Goal: Information Seeking & Learning: Learn about a topic

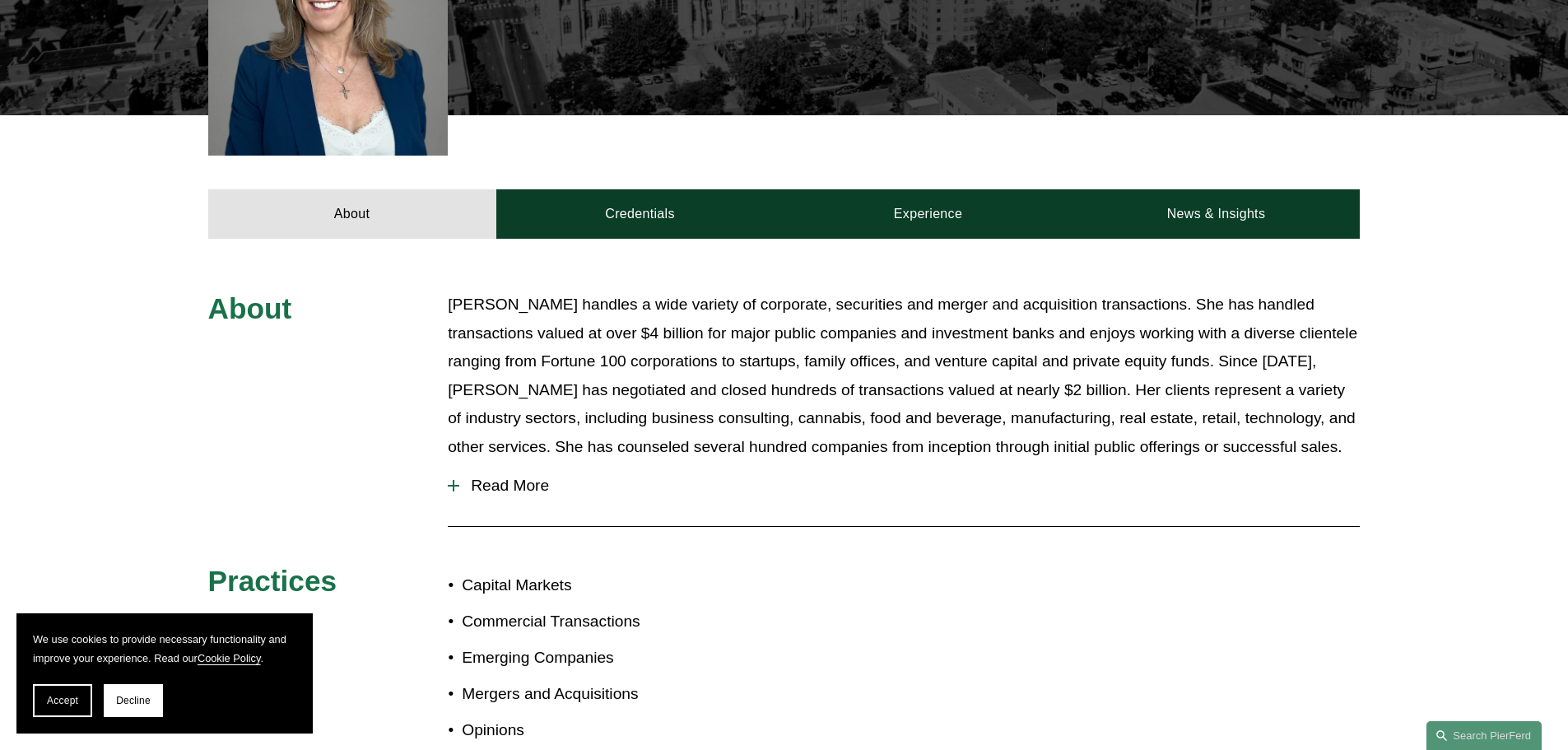
scroll to position [576, 0]
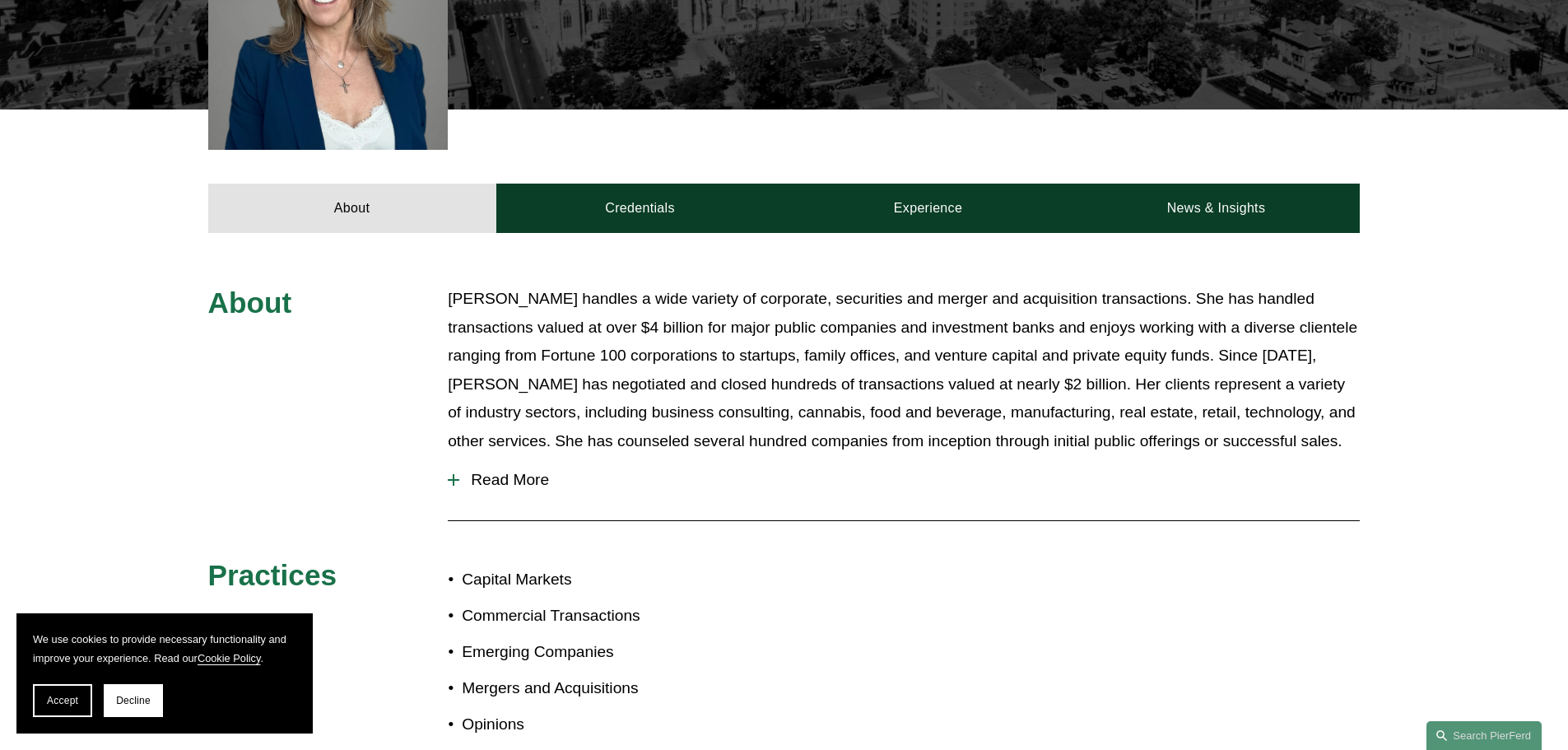
click at [491, 471] on span "Read More" at bounding box center [909, 480] width 900 height 18
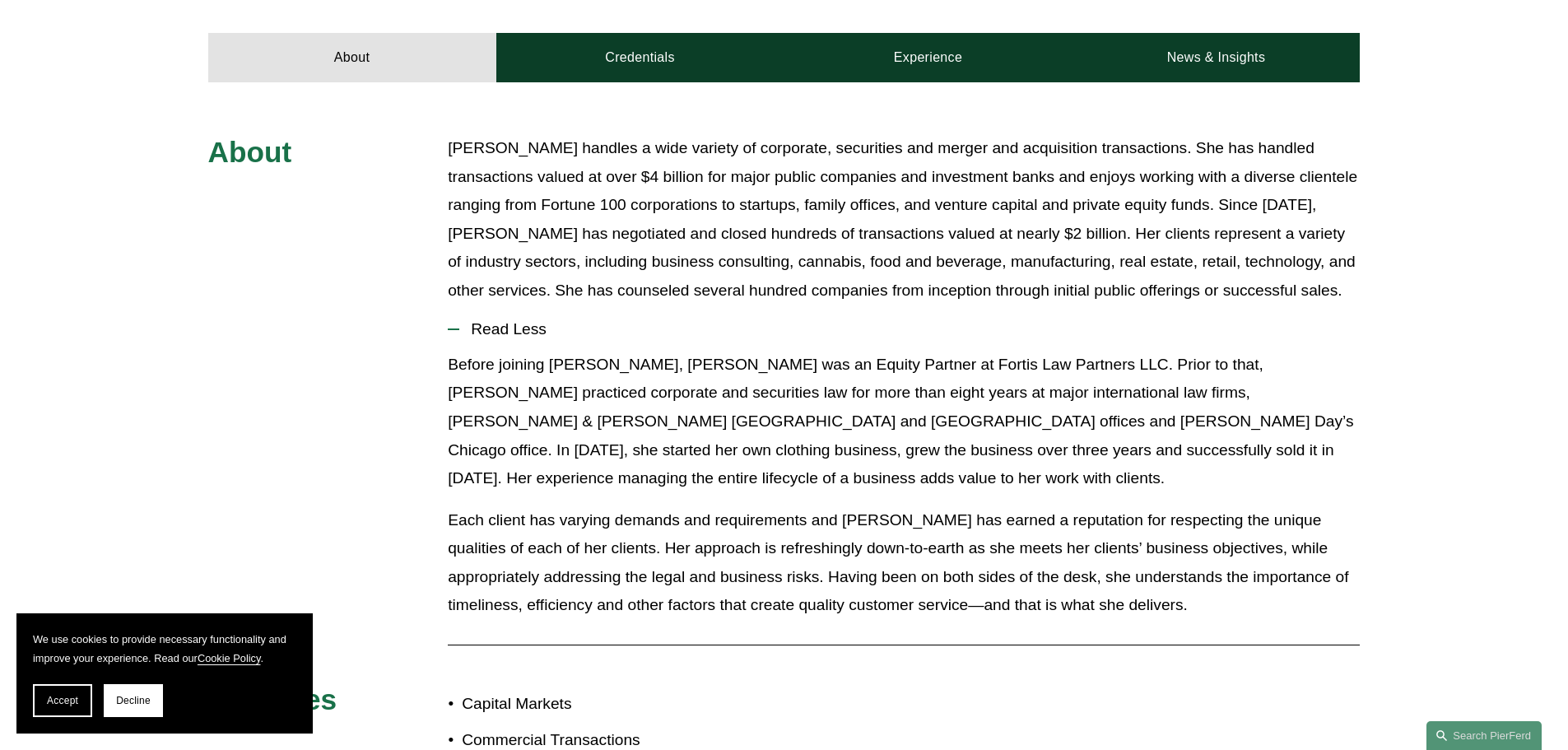
scroll to position [740, 0]
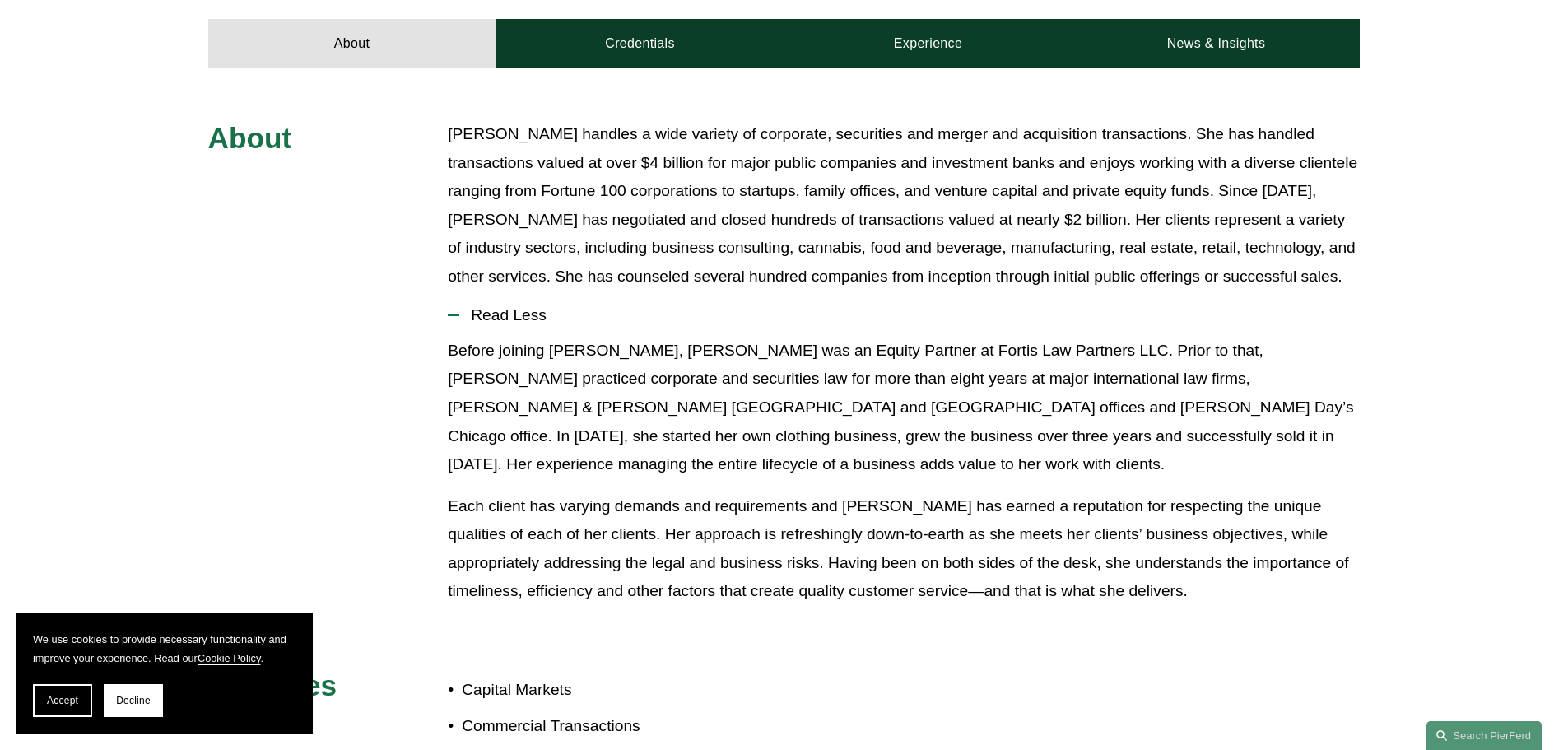
drag, startPoint x: 472, startPoint y: 116, endPoint x: 463, endPoint y: 111, distance: 10.3
click at [472, 120] on p "[PERSON_NAME] handles a wide variety of corporate, securities and merger and ac…" at bounding box center [903, 206] width 912 height 170
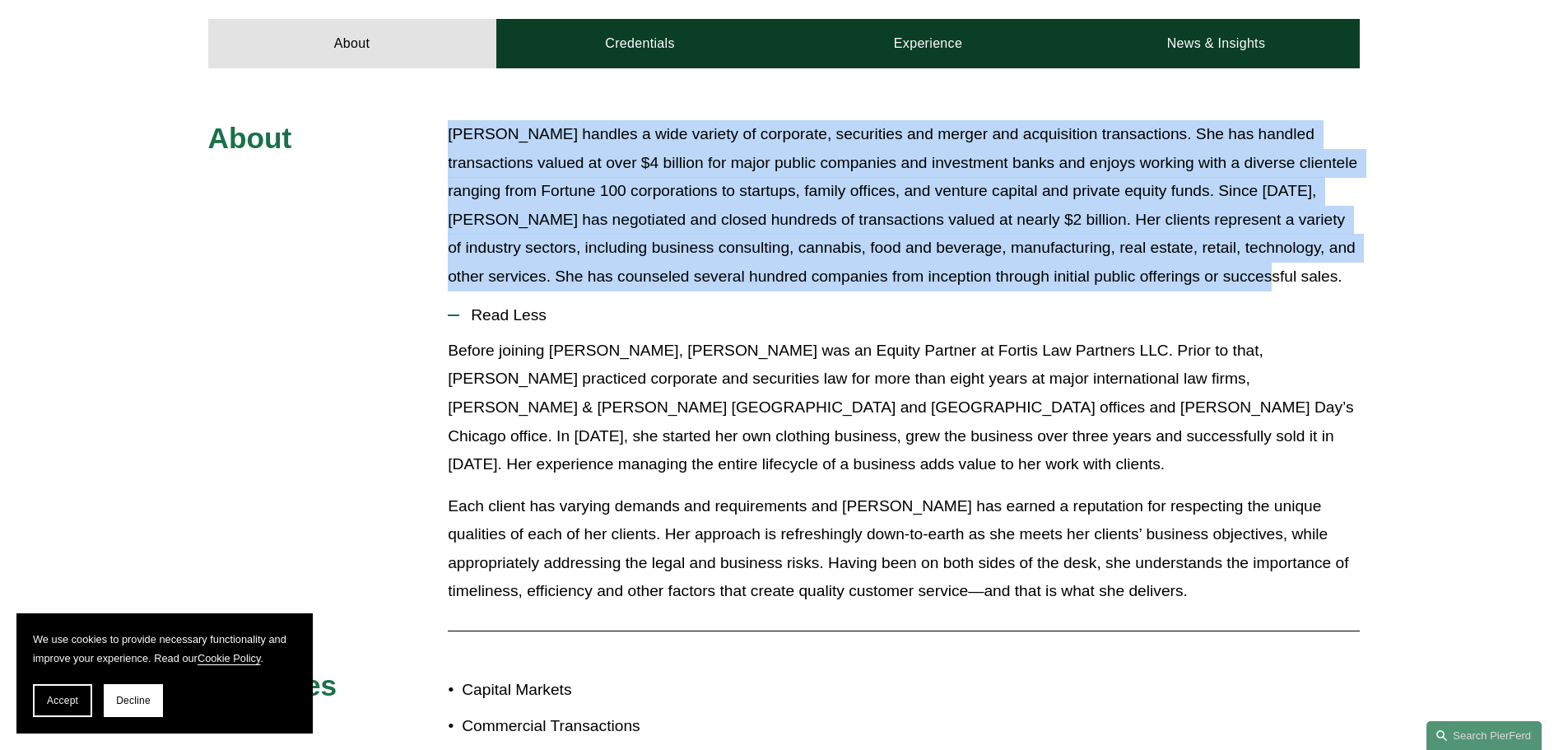
drag, startPoint x: 447, startPoint y: 102, endPoint x: 1224, endPoint y: 249, distance: 790.8
click at [1226, 250] on div "About [PERSON_NAME] handles a wide variety of corporate, securities and merger …" at bounding box center [784, 530] width 1568 height 820
copy p "[PERSON_NAME] handles a wide variety of corporate, securities and merger and ac…"
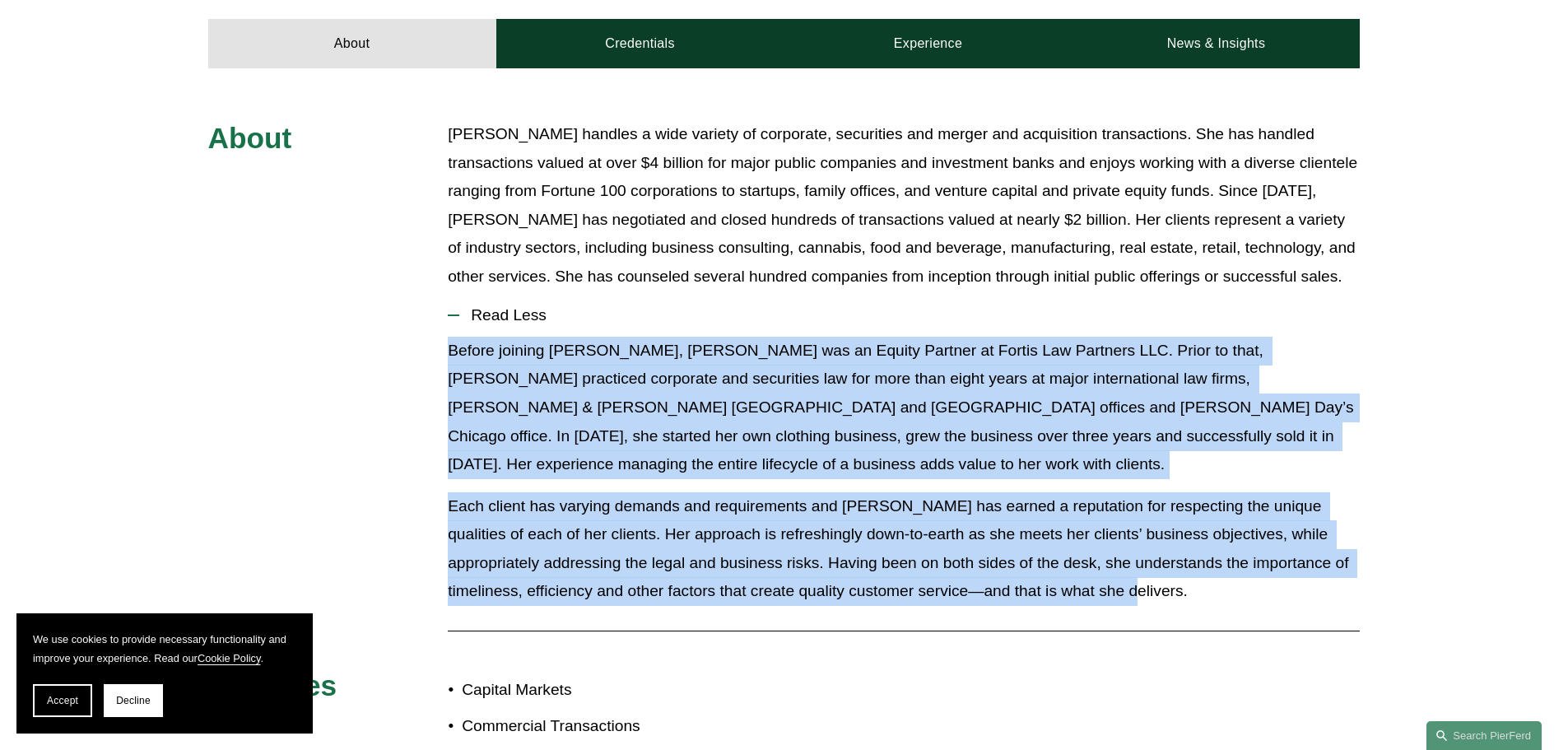
drag, startPoint x: 451, startPoint y: 321, endPoint x: 1112, endPoint y: 545, distance: 697.9
click at [1112, 545] on div "Before joining [PERSON_NAME], [PERSON_NAME] was an Equity Partner at Fortis Law…" at bounding box center [903, 477] width 912 height 281
copy div "Before joining [PERSON_NAME], [PERSON_NAME] was an Equity Partner at Fortis Law…"
drag, startPoint x: 493, startPoint y: 527, endPoint x: 516, endPoint y: 486, distance: 47.0
click at [493, 527] on p "Each client has varying demands and requirements and [PERSON_NAME] has earned a…" at bounding box center [903, 549] width 912 height 114
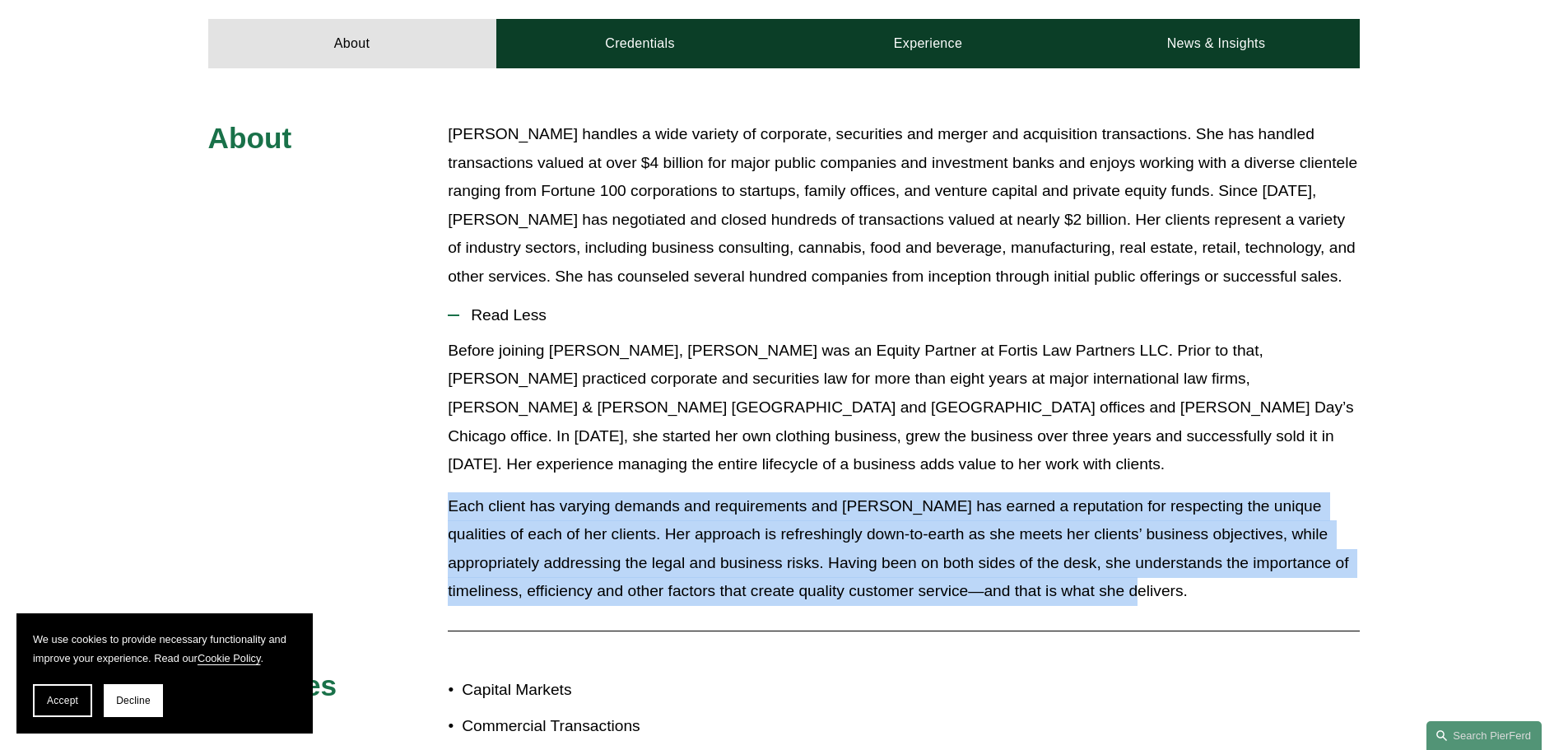
drag, startPoint x: 451, startPoint y: 450, endPoint x: 1113, endPoint y: 539, distance: 668.0
click at [1116, 539] on p "Each client has varying demands and requirements and [PERSON_NAME] has earned a…" at bounding box center [903, 549] width 912 height 114
copy p "Each client has varying demands and requirements and [PERSON_NAME] has earned a…"
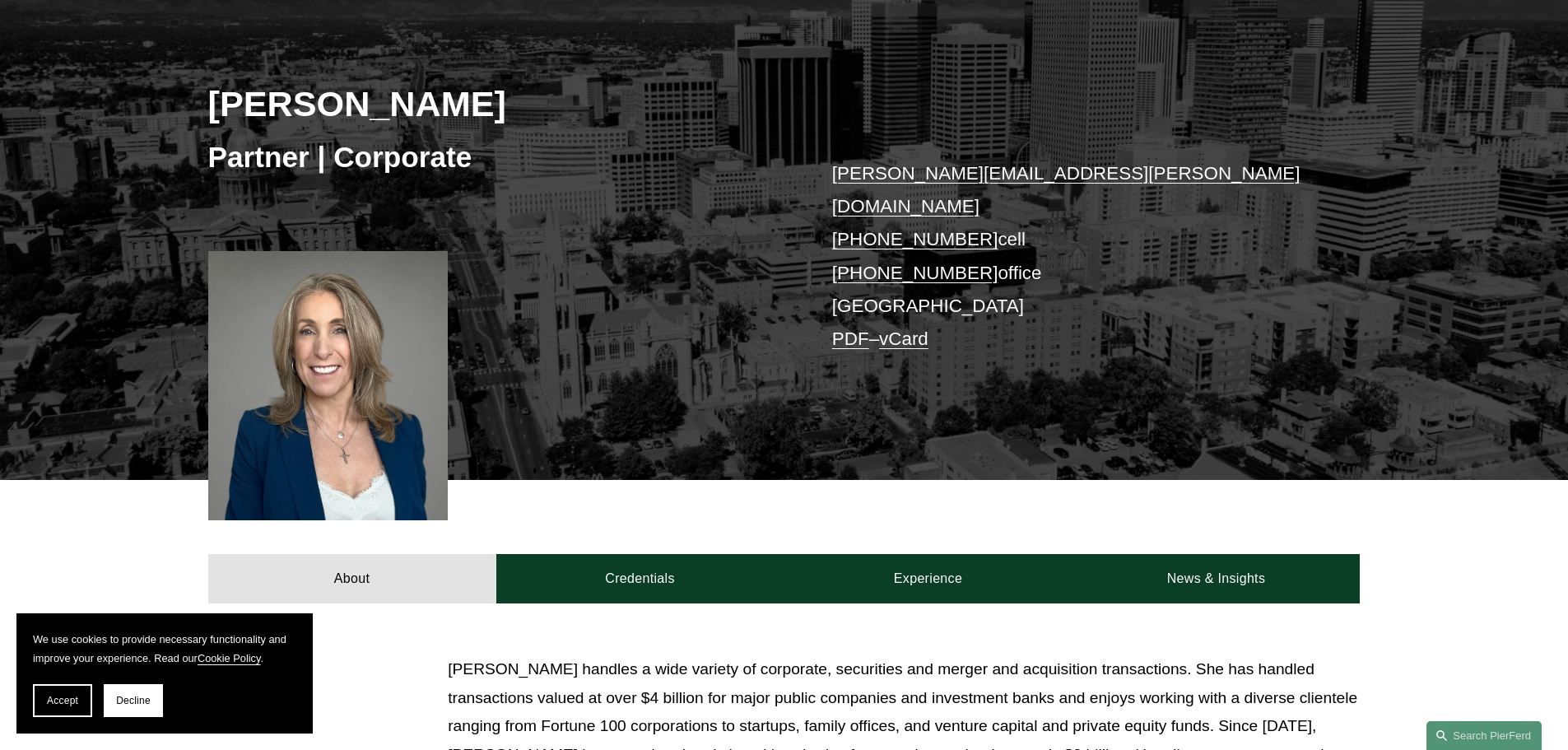
scroll to position [164, 0]
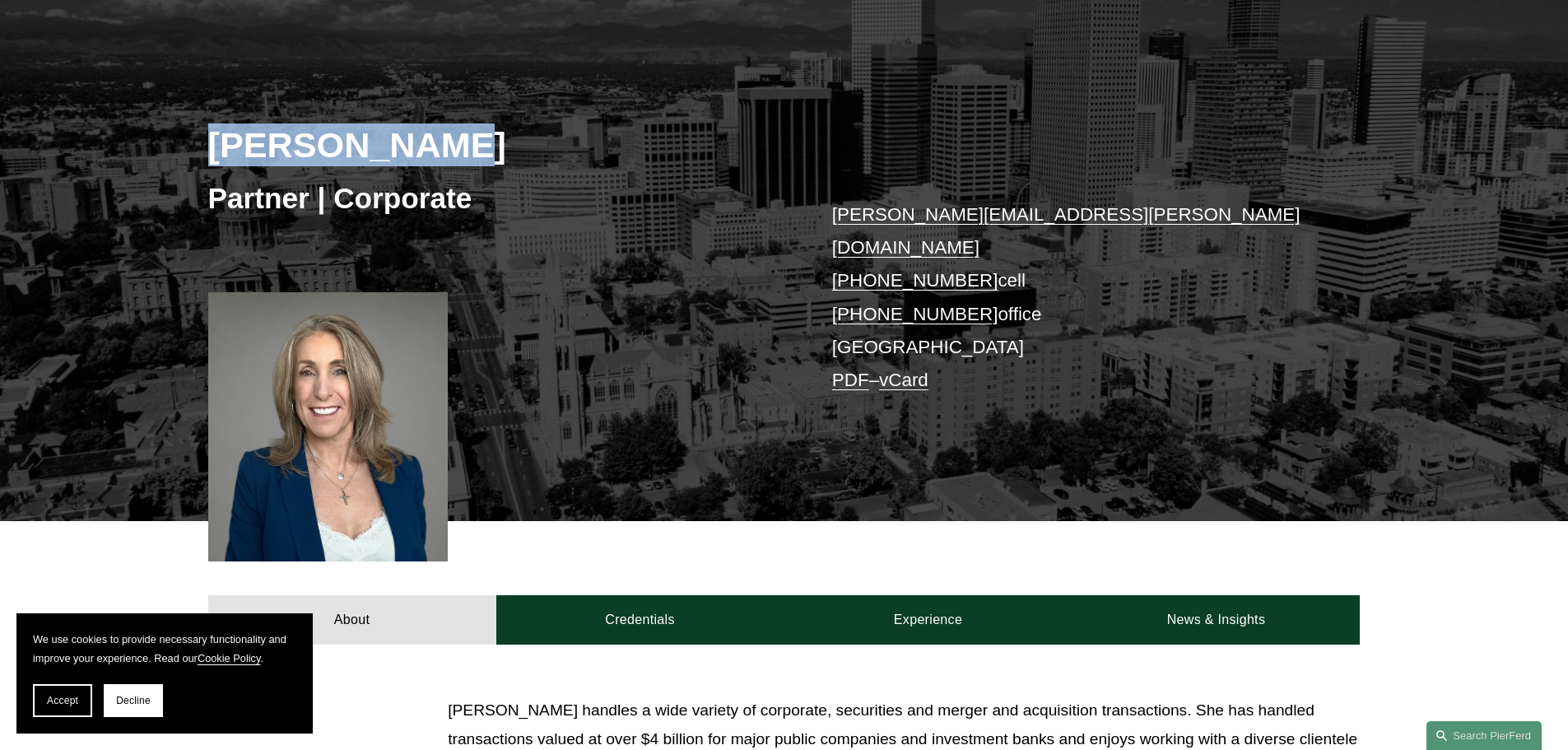
drag, startPoint x: 209, startPoint y: 144, endPoint x: 410, endPoint y: 147, distance: 201.0
click at [410, 147] on h2 "[PERSON_NAME]" at bounding box center [497, 145] width 576 height 43
copy h2 "[PERSON_NAME]"
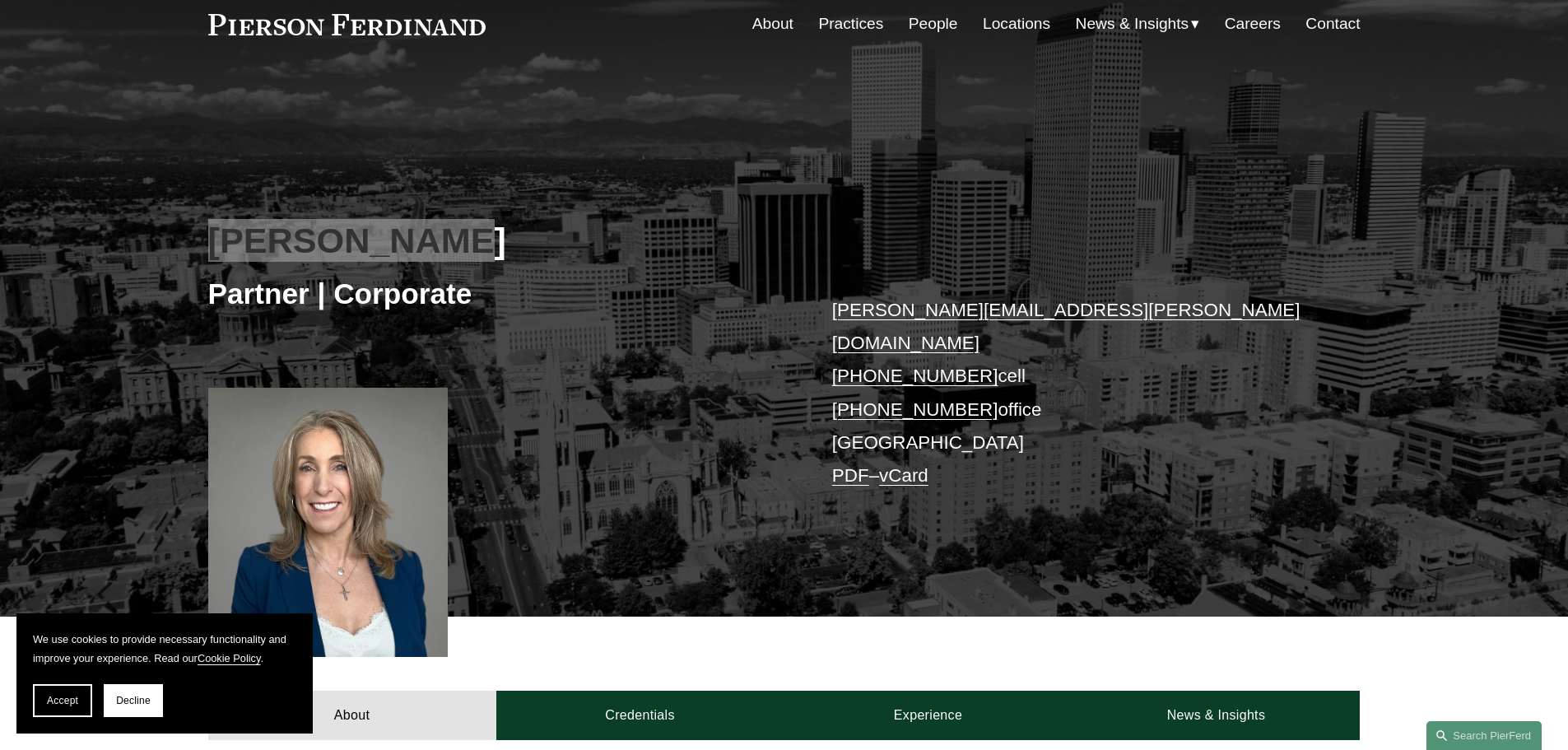
scroll to position [0, 0]
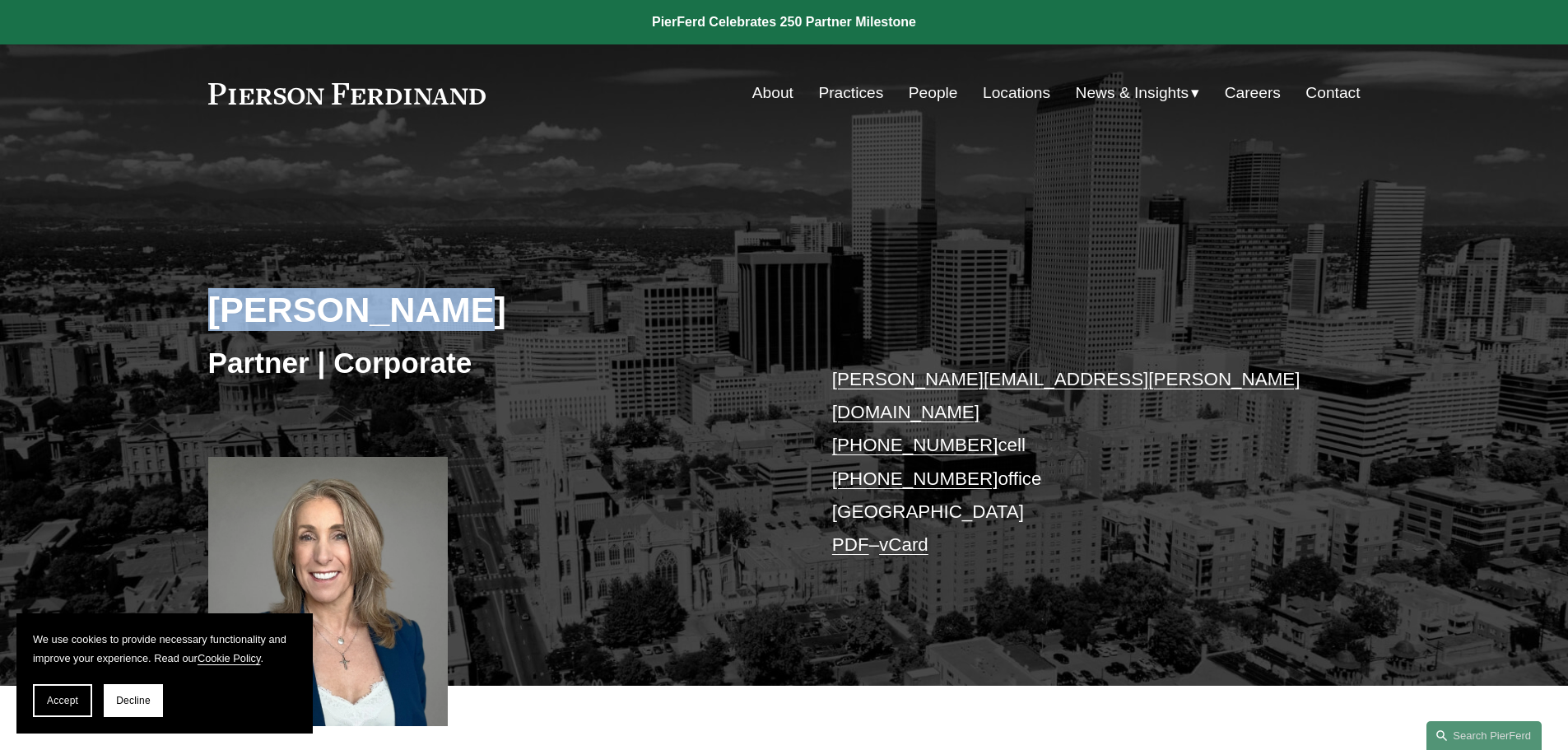
drag, startPoint x: 359, startPoint y: 98, endPoint x: 286, endPoint y: 92, distance: 73.2
click at [286, 92] on link at bounding box center [348, 94] width 278 height 22
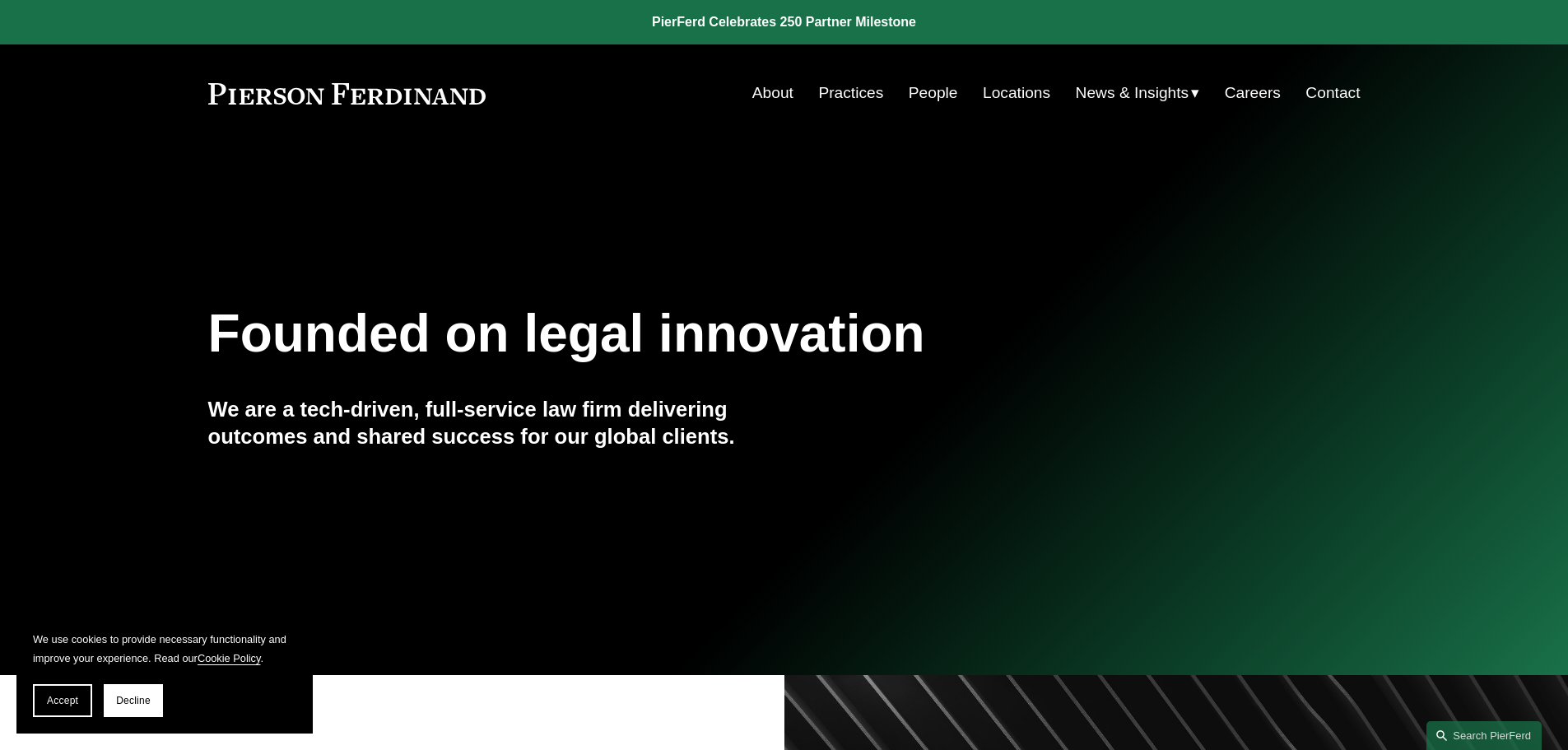
click at [281, 83] on link at bounding box center [348, 94] width 278 height 22
drag, startPoint x: 0, startPoint y: 0, endPoint x: 243, endPoint y: 91, distance: 259.5
click at [243, 91] on link at bounding box center [348, 94] width 278 height 22
drag, startPoint x: 0, startPoint y: 0, endPoint x: 550, endPoint y: 132, distance: 565.6
click at [550, 132] on div "Skip to Content About Practices People Locations" at bounding box center [784, 92] width 1568 height 97
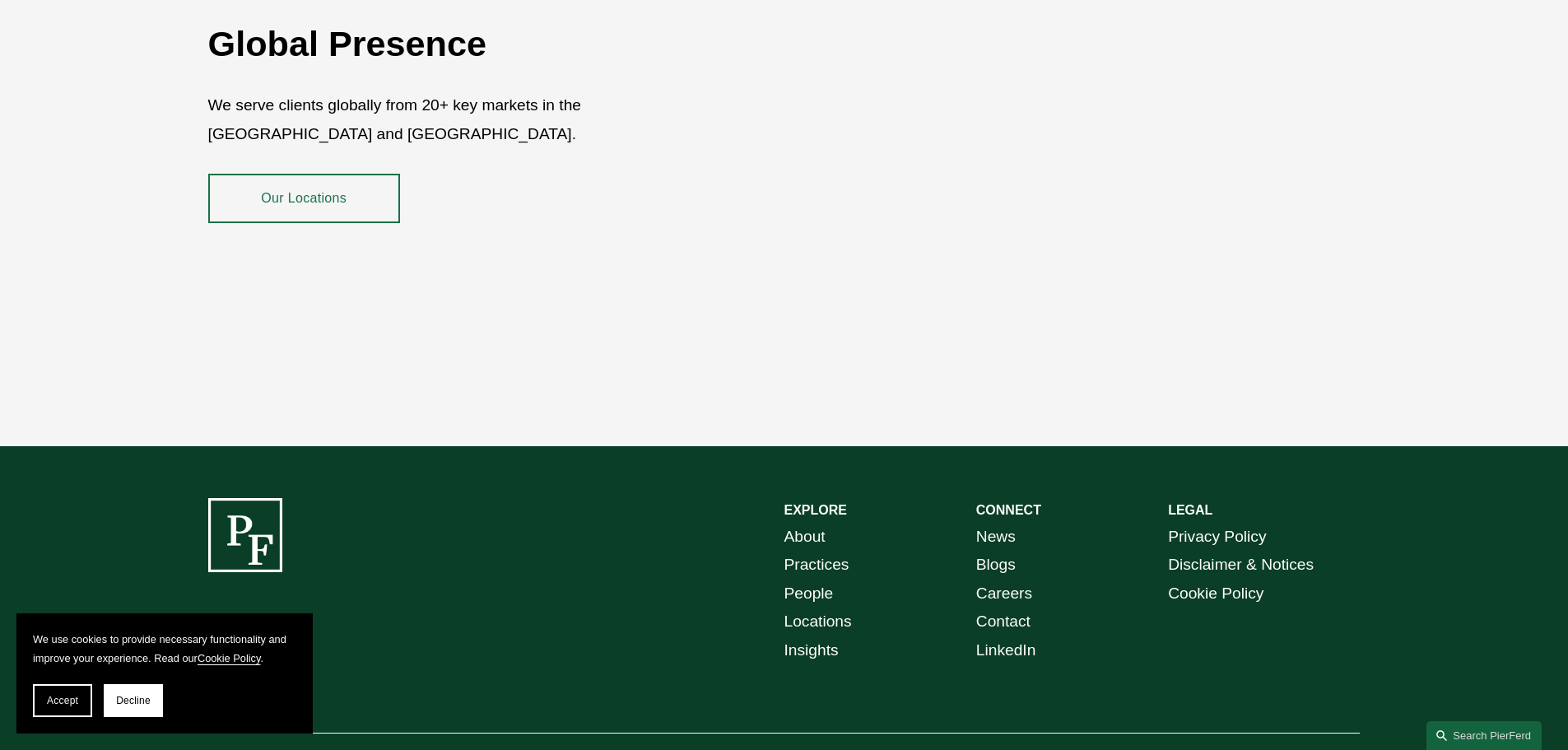
scroll to position [3013, 0]
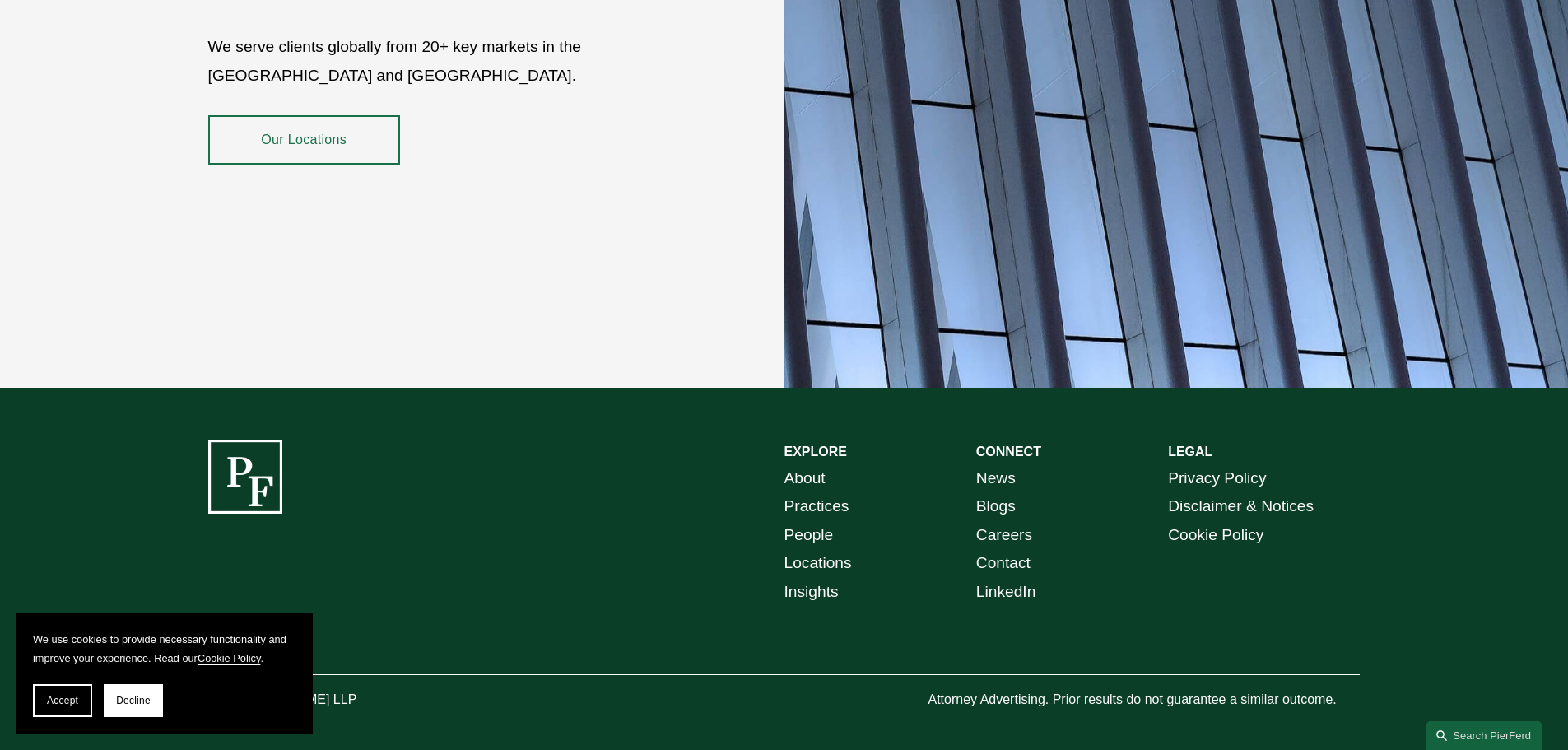
click at [261, 453] on div at bounding box center [246, 477] width 74 height 74
click at [60, 699] on span "Accept" at bounding box center [63, 700] width 31 height 12
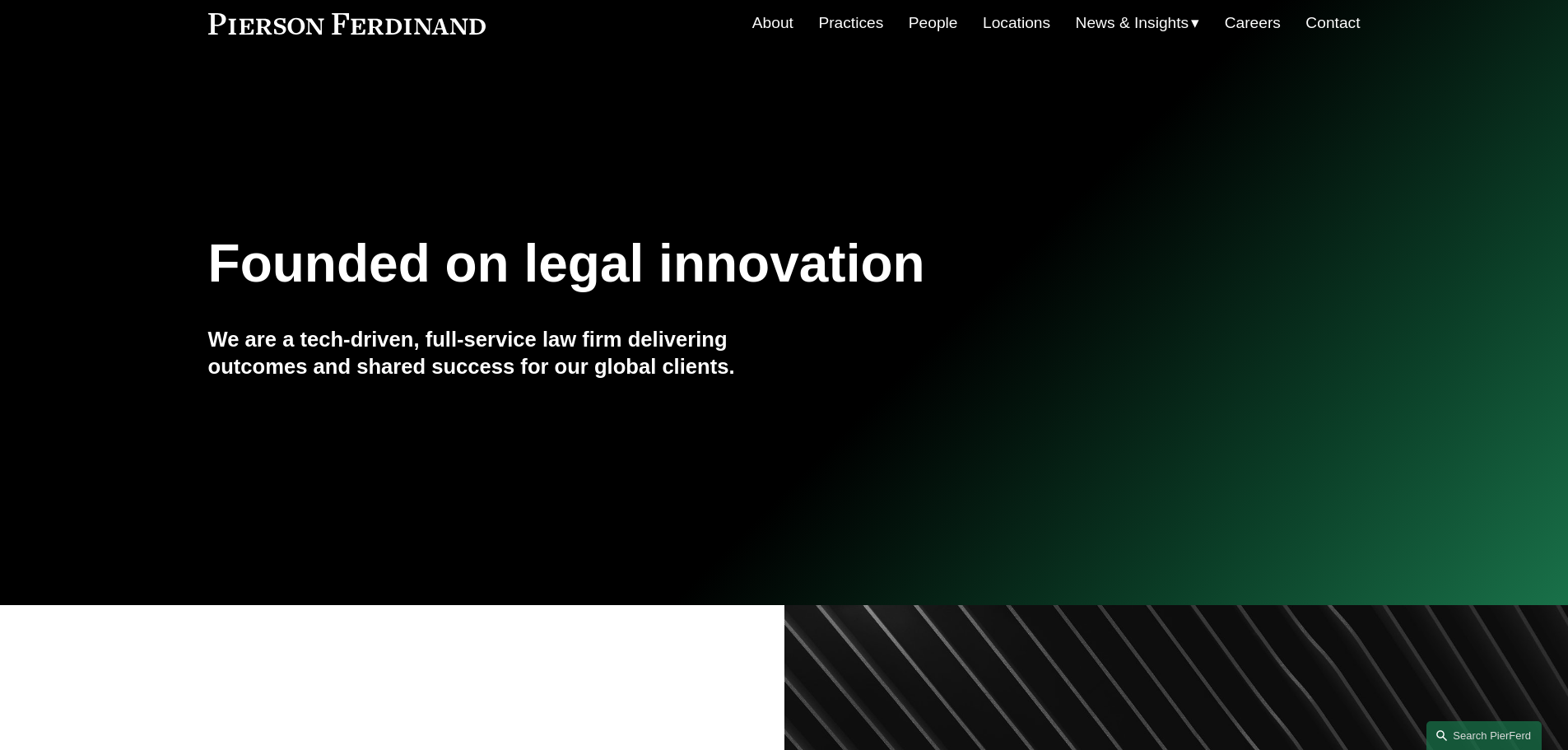
scroll to position [0, 0]
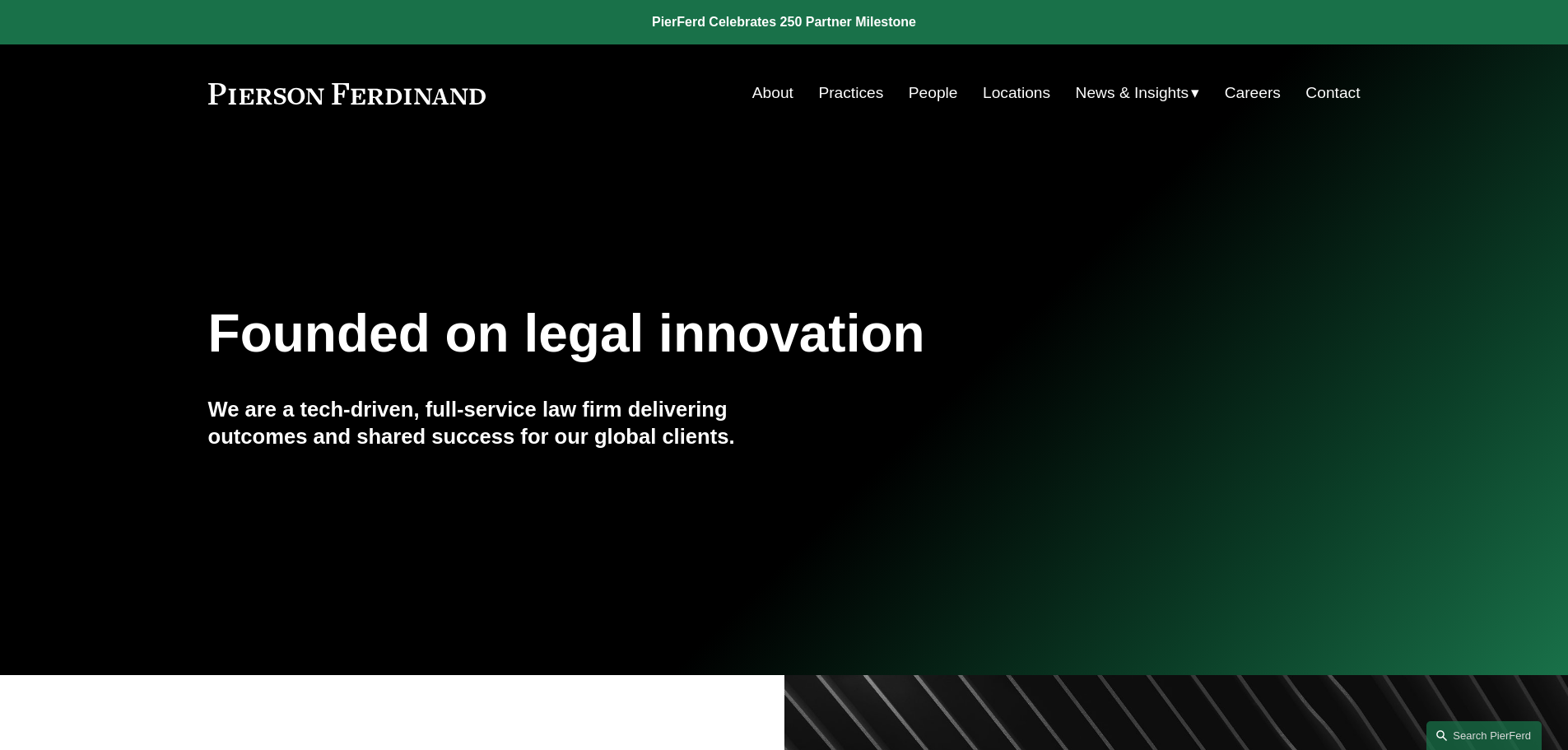
drag, startPoint x: 384, startPoint y: 85, endPoint x: 236, endPoint y: 97, distance: 148.5
drag, startPoint x: 236, startPoint y: 97, endPoint x: 212, endPoint y: 83, distance: 27.8
drag, startPoint x: 212, startPoint y: 83, endPoint x: 426, endPoint y: 73, distance: 214.2
drag, startPoint x: 426, startPoint y: 73, endPoint x: 380, endPoint y: 76, distance: 46.1
